Goal: Information Seeking & Learning: Find specific fact

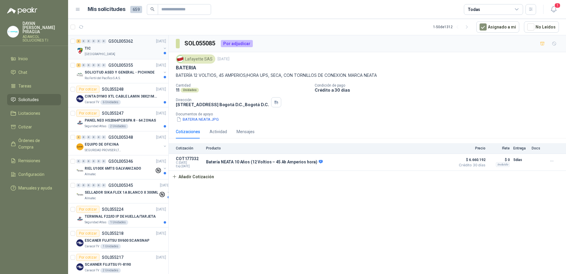
click at [121, 52] on div "TIC" at bounding box center [123, 48] width 77 height 7
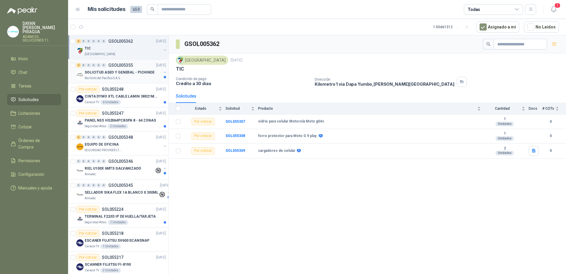
click at [124, 72] on p "SOLICITUD ASEO Y GENERAL - PICHINDE" at bounding box center [120, 73] width 70 height 6
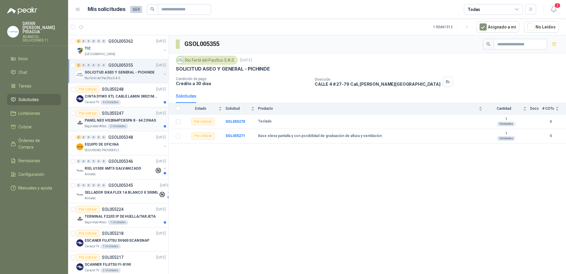
drag, startPoint x: 132, startPoint y: 119, endPoint x: 135, endPoint y: 118, distance: 3.6
click at [132, 119] on p "PANEL NEO HS2064PCBSPA 8 - 64 ZONAS" at bounding box center [120, 121] width 71 height 6
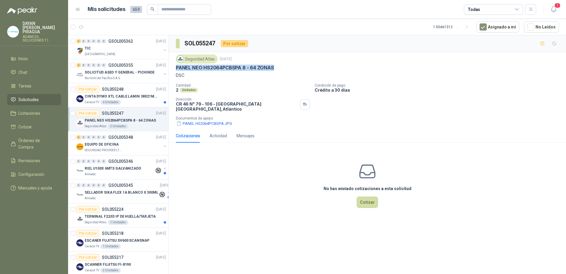
drag, startPoint x: 285, startPoint y: 67, endPoint x: 177, endPoint y: 66, distance: 107.6
click at [177, 66] on div "PANEL NEO HS2064PCBSPA 8 - 64 ZONAS" at bounding box center [367, 68] width 383 height 6
copy p "PANEL NEO HS2064PCBSPA 8 - 64 ZONAS"
click at [553, 7] on icon "button" at bounding box center [553, 9] width 7 height 7
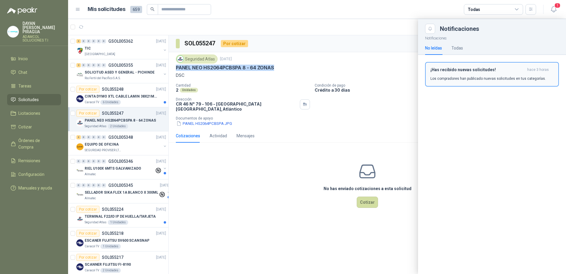
click at [463, 73] on div "¡Has recibido nuevas solicitudes! hace 3 horas Los compradores han publicado nu…" at bounding box center [492, 74] width 123 height 14
